Goal: Find contact information: Find contact information

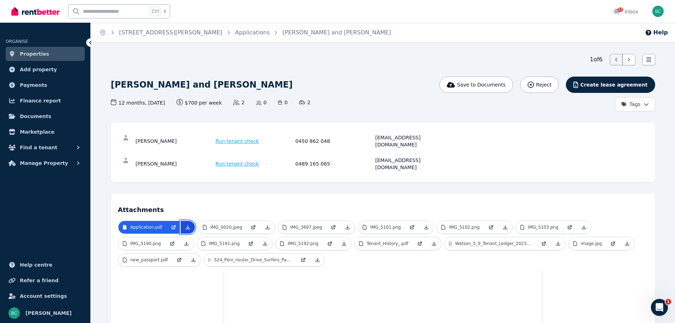
click at [185, 224] on icon at bounding box center [188, 227] width 6 height 6
click at [428, 136] on div "yogeshneupane0@gmail.com" at bounding box center [414, 141] width 78 height 14
drag, startPoint x: 442, startPoint y: 138, endPoint x: 372, endPoint y: 139, distance: 69.8
click at [372, 139] on div "Yogesh Neupane Run tenant check 0450 862 048 yogeshneupane0@gmail.com" at bounding box center [294, 141] width 317 height 14
copy div "yogeshneupane0@gmail.com"
